Goal: Task Accomplishment & Management: Complete application form

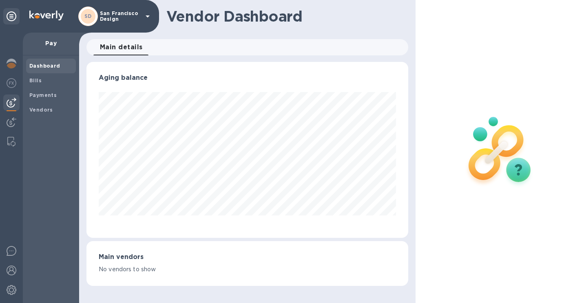
scroll to position [176, 322]
click at [30, 80] on b "Bills" at bounding box center [35, 80] width 12 height 6
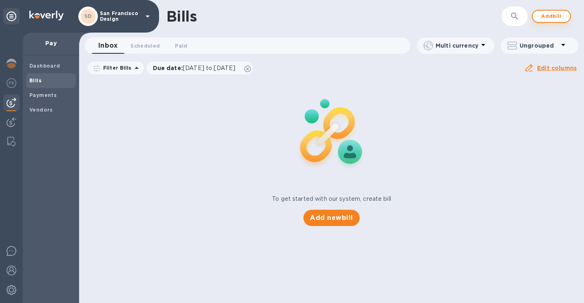
click at [563, 15] on span "Add bill" at bounding box center [551, 16] width 24 height 10
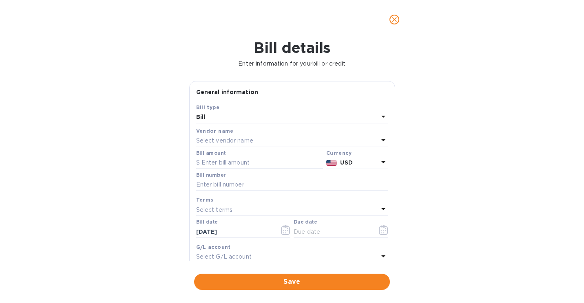
click at [221, 143] on p "Select vendor name" at bounding box center [224, 141] width 57 height 9
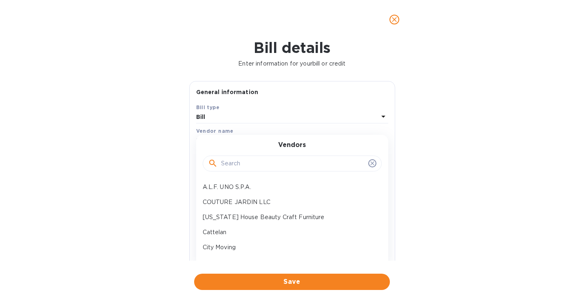
click at [233, 165] on input "text" at bounding box center [293, 164] width 144 height 12
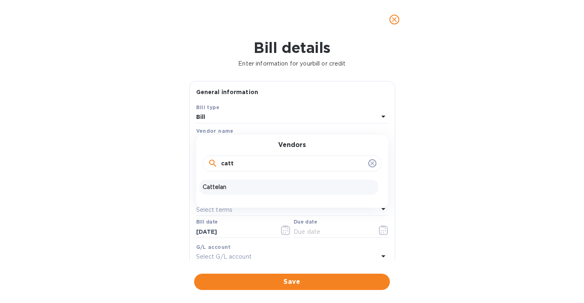
type input "catt"
click at [244, 190] on p "Cattelan" at bounding box center [289, 187] width 173 height 9
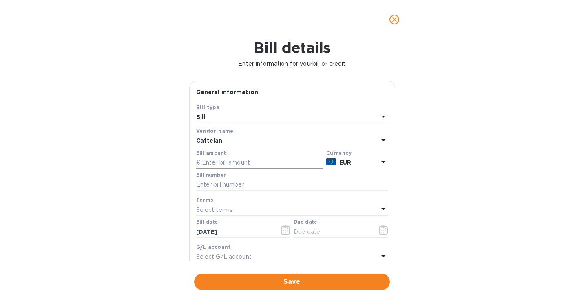
click at [228, 159] on input "text" at bounding box center [259, 163] width 127 height 12
type input "4,924"
paste input "022092"
type input "022092"
click at [380, 230] on icon "button" at bounding box center [383, 231] width 9 height 10
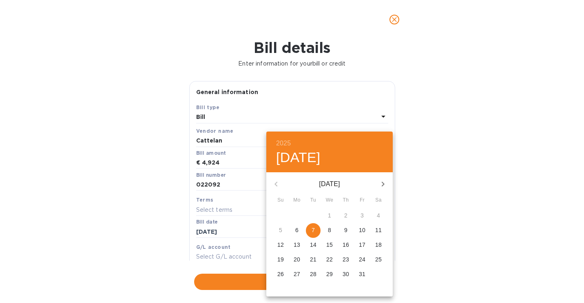
click at [310, 227] on span "7" at bounding box center [313, 230] width 15 height 8
type input "[DATE]"
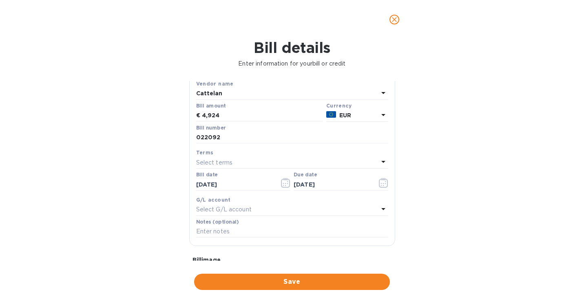
scroll to position [127, 0]
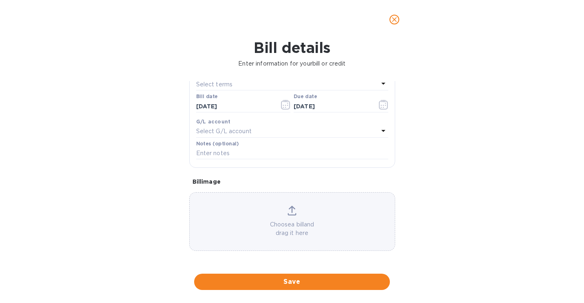
click at [266, 211] on div "Choose a bill and drag it here" at bounding box center [292, 222] width 205 height 32
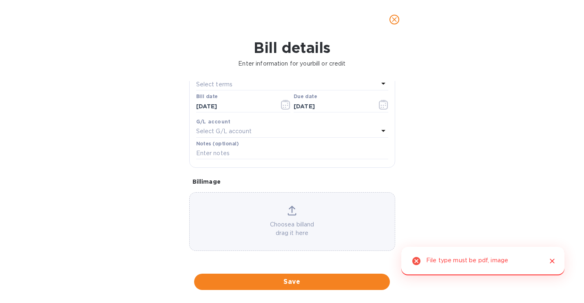
click at [330, 224] on p "Choose a bill and drag it here" at bounding box center [292, 229] width 205 height 17
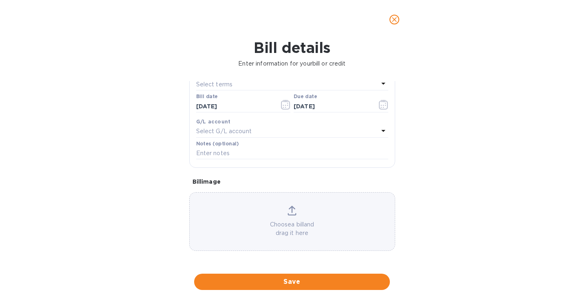
click at [254, 226] on p "Choose a bill and drag it here" at bounding box center [292, 229] width 205 height 17
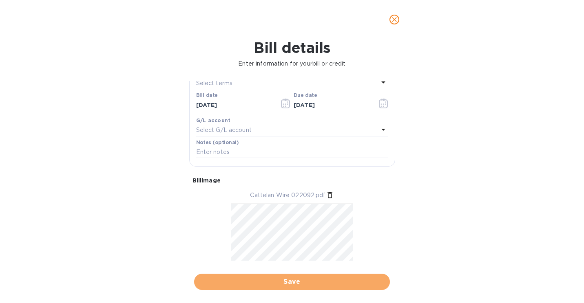
click at [294, 281] on span "Save" at bounding box center [292, 282] width 183 height 10
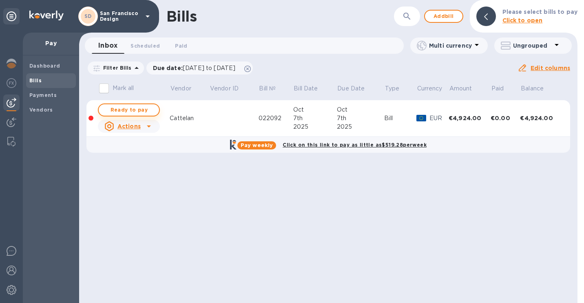
click at [131, 111] on span "Ready to pay" at bounding box center [128, 110] width 47 height 10
checkbox input "true"
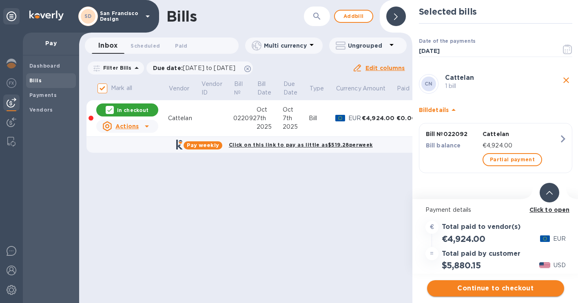
click at [480, 287] on span "Continue to checkout" at bounding box center [496, 289] width 124 height 10
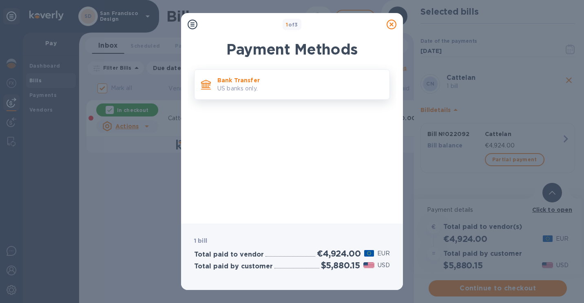
click at [243, 91] on p "US banks only." at bounding box center [300, 88] width 166 height 9
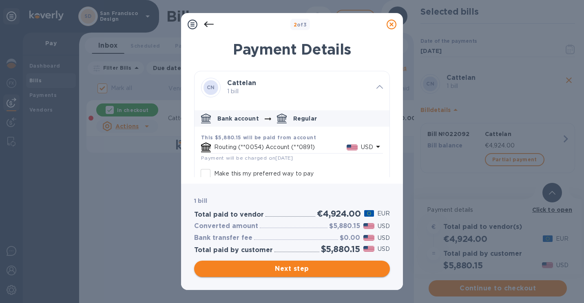
click at [292, 266] on span "Next step" at bounding box center [292, 269] width 183 height 10
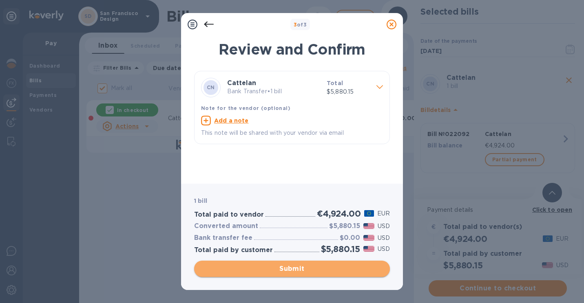
click at [316, 272] on span "Submit" at bounding box center [292, 269] width 183 height 10
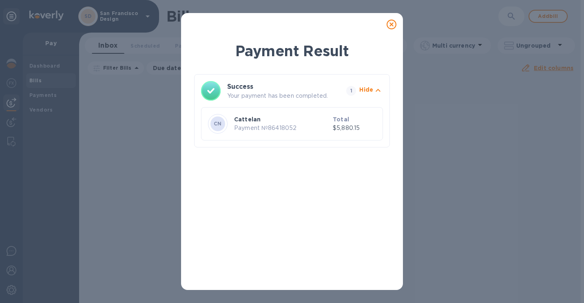
click at [395, 23] on icon at bounding box center [392, 25] width 10 height 10
